Goal: Information Seeking & Learning: Learn about a topic

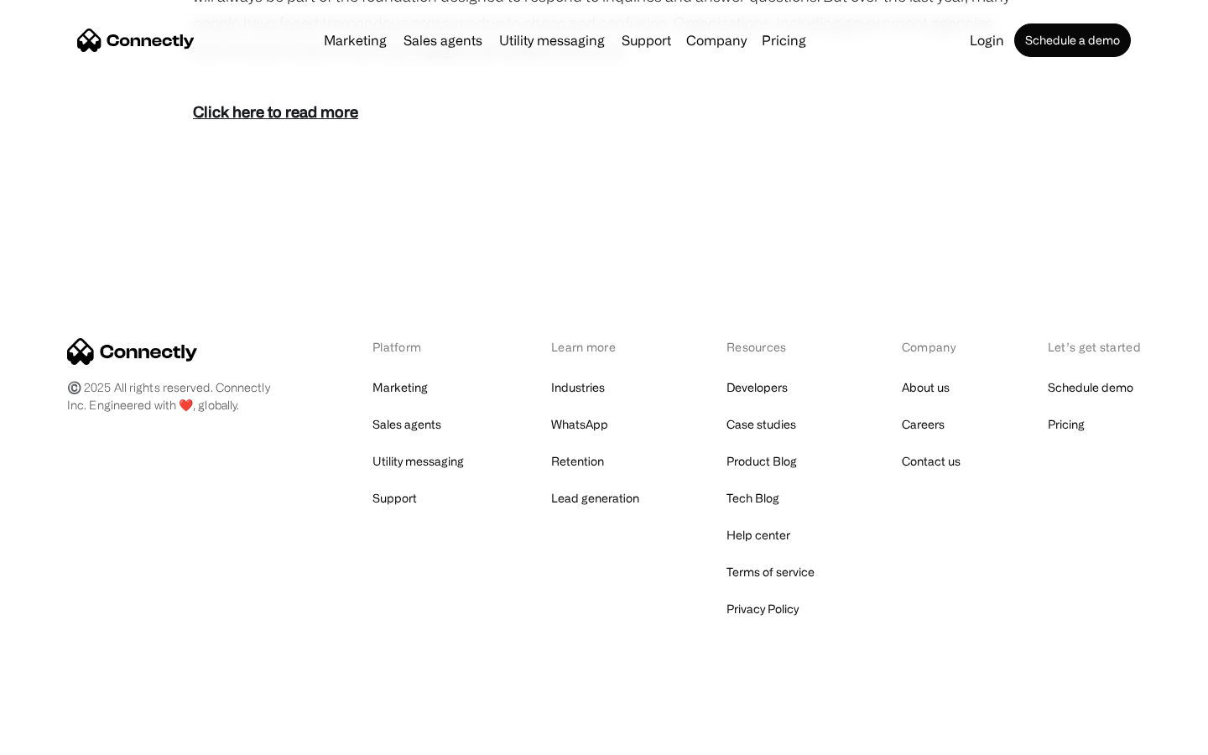
scroll to position [1031, 0]
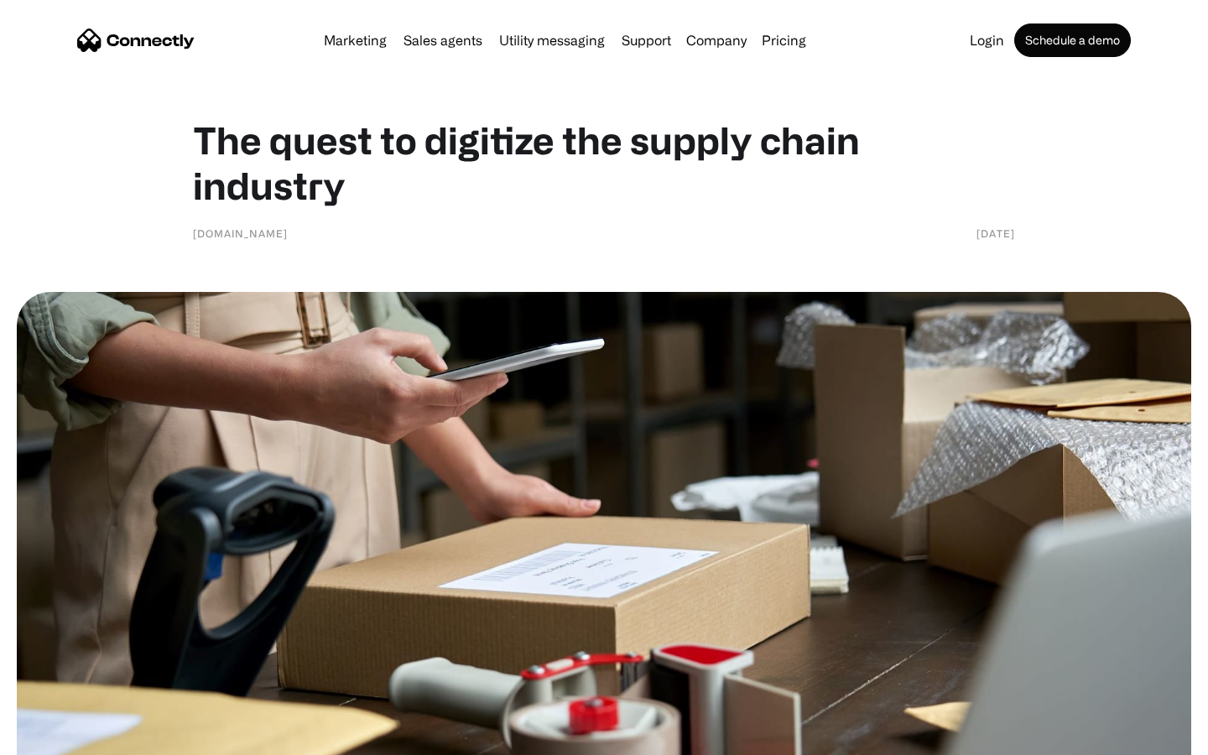
scroll to position [2135, 0]
